Goal: Task Accomplishment & Management: Manage account settings

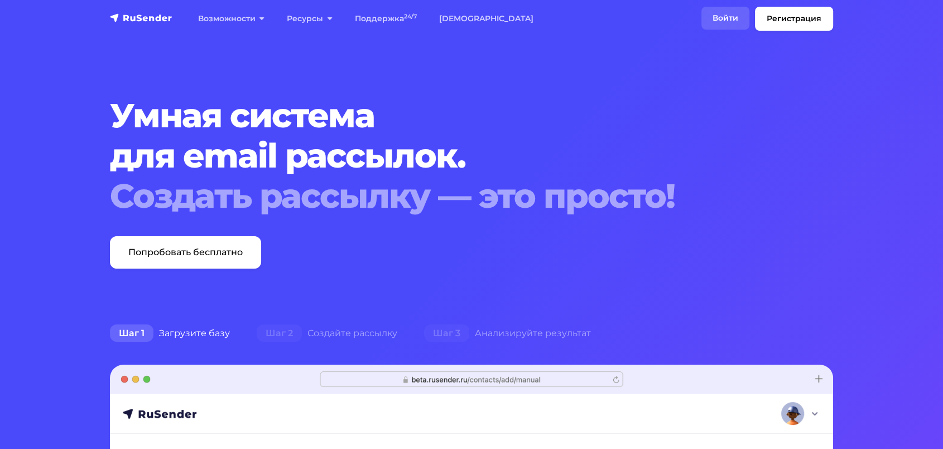
click at [708, 25] on link "Войти" at bounding box center [725, 18] width 48 height 23
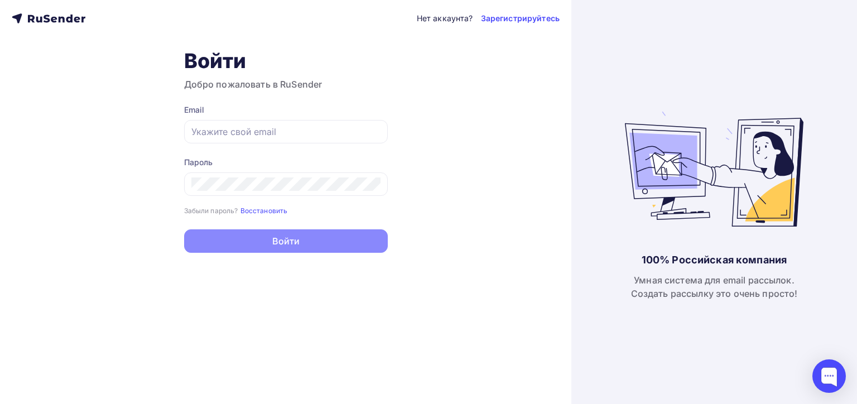
type input "[EMAIL_ADDRESS][DOMAIN_NAME]"
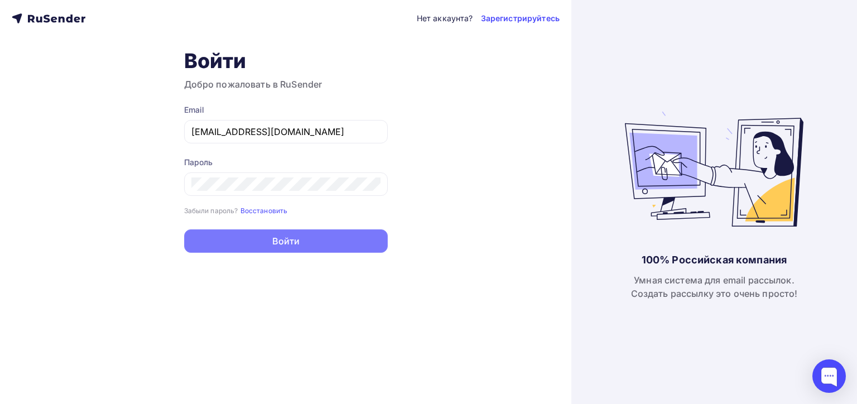
click at [280, 242] on button "Войти" at bounding box center [286, 240] width 204 height 23
